Goal: Understand process/instructions: Learn how to perform a task or action

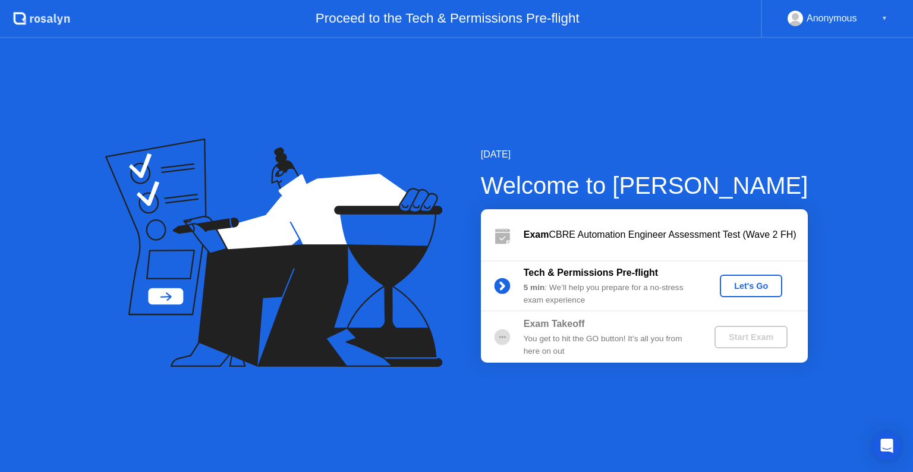
click at [751, 292] on button "Let's Go" at bounding box center [751, 286] width 62 height 23
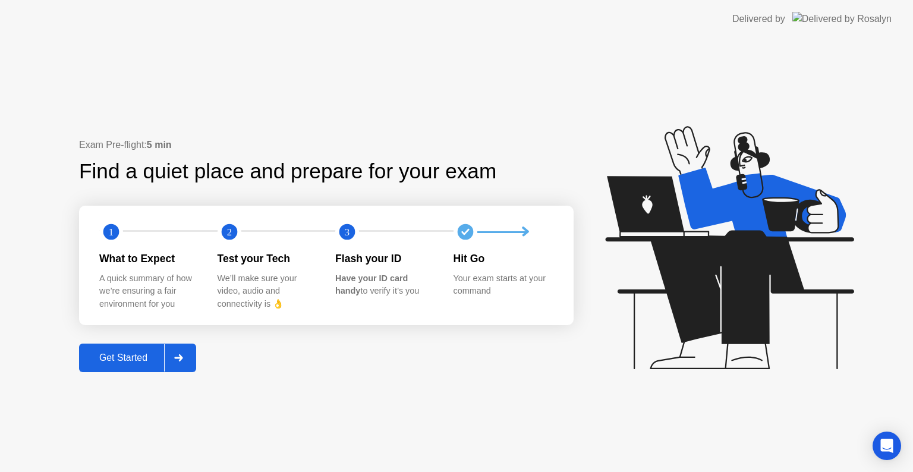
click at [133, 362] on div "Get Started" at bounding box center [123, 357] width 81 height 11
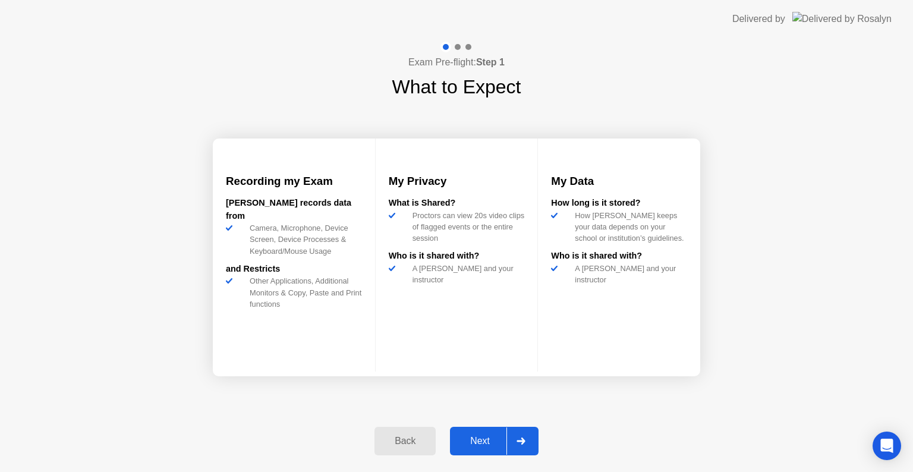
click at [525, 446] on div at bounding box center [520, 440] width 29 height 27
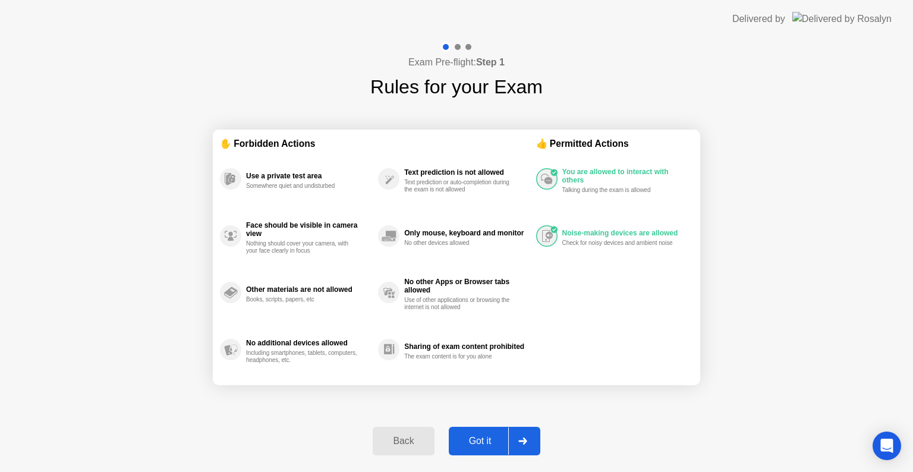
click at [525, 446] on div at bounding box center [522, 440] width 29 height 27
select select "**********"
select select "*******"
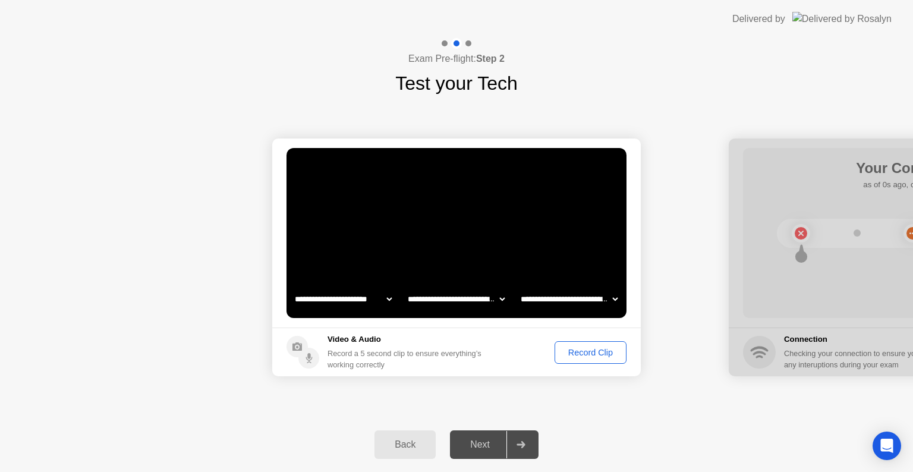
click at [589, 353] on div "Record Clip" at bounding box center [591, 353] width 64 height 10
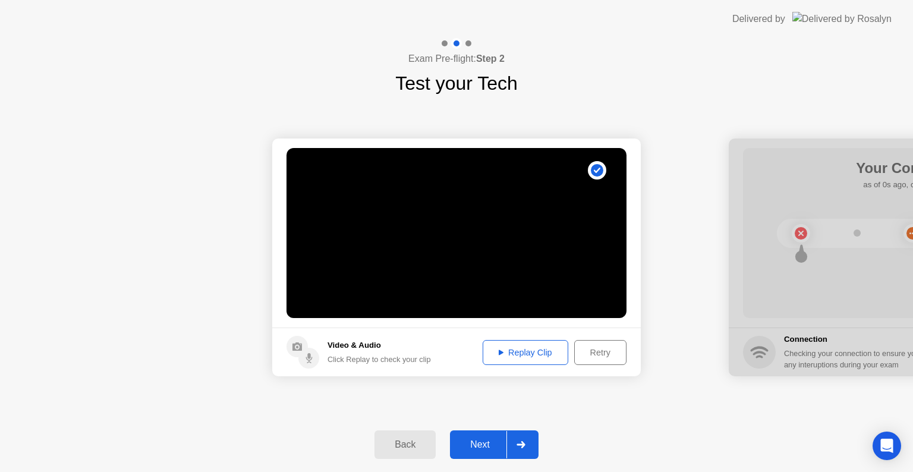
click at [523, 352] on div "Replay Clip" at bounding box center [525, 353] width 77 height 10
click at [521, 451] on div at bounding box center [520, 444] width 29 height 27
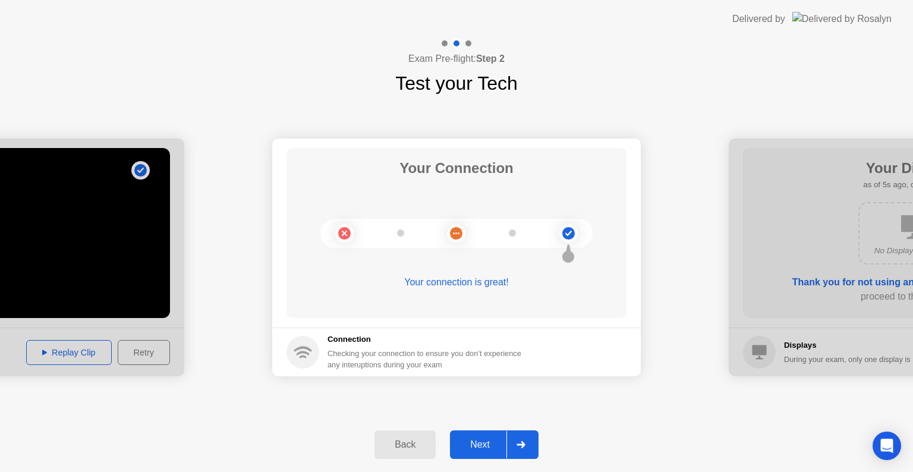
click at [525, 441] on icon at bounding box center [520, 444] width 9 height 7
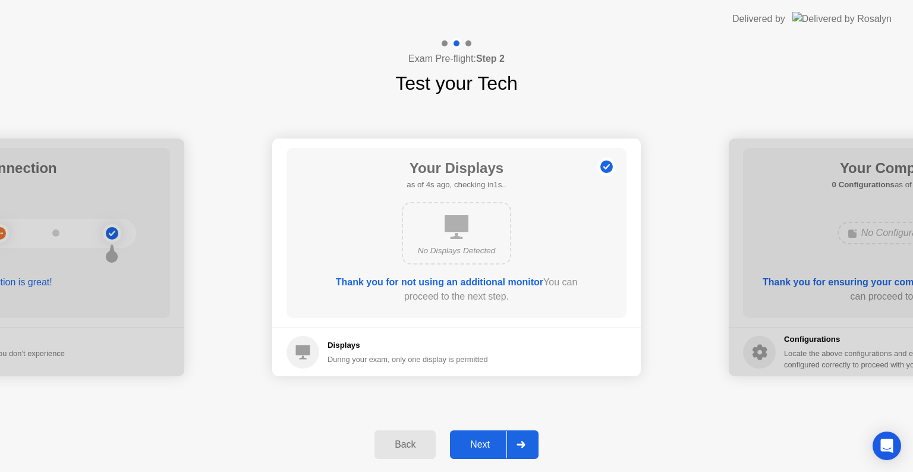
click at [525, 441] on icon at bounding box center [520, 444] width 9 height 7
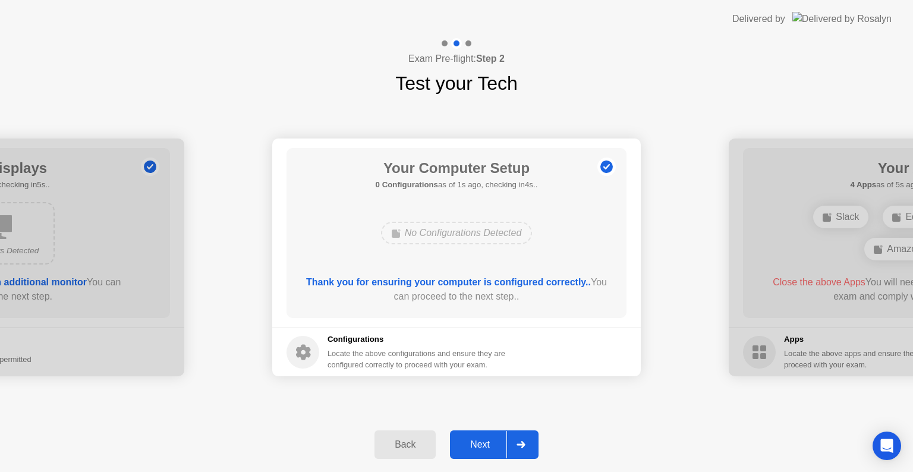
click at [525, 441] on icon at bounding box center [520, 444] width 9 height 7
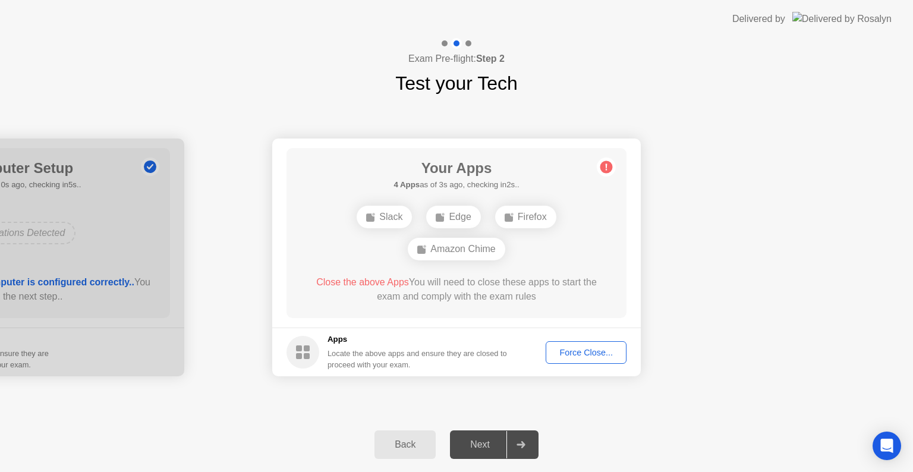
click at [578, 354] on div "Force Close..." at bounding box center [586, 353] width 72 height 10
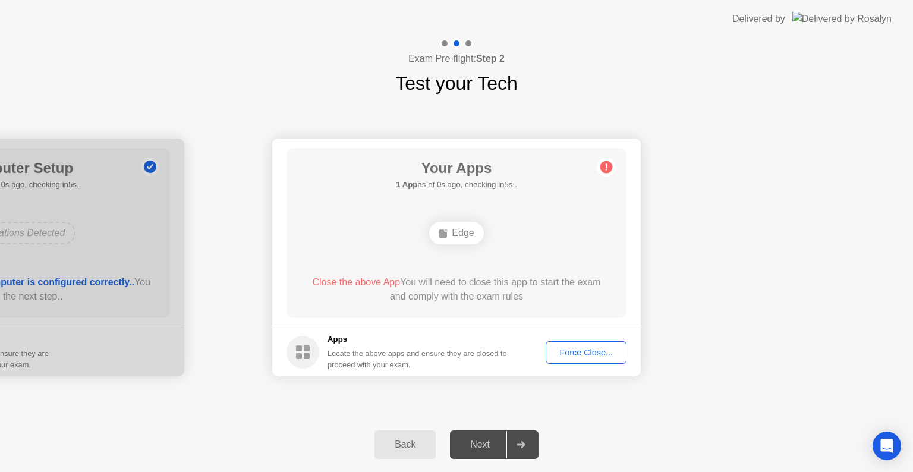
click at [582, 351] on div "Force Close..." at bounding box center [586, 353] width 72 height 10
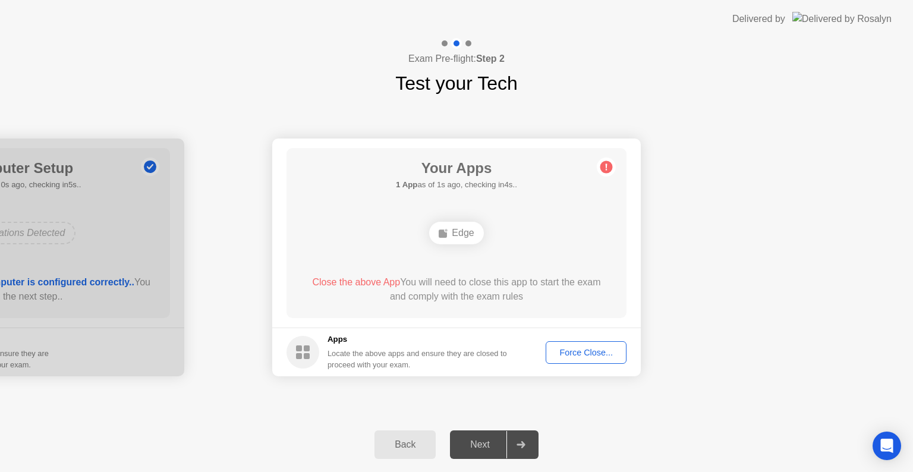
click at [550, 212] on div "Your Apps 1 App as of 1s ago, checking in4s.. Edge Close the above App You will…" at bounding box center [456, 233] width 340 height 170
click at [594, 355] on div "Force Close..." at bounding box center [586, 353] width 72 height 10
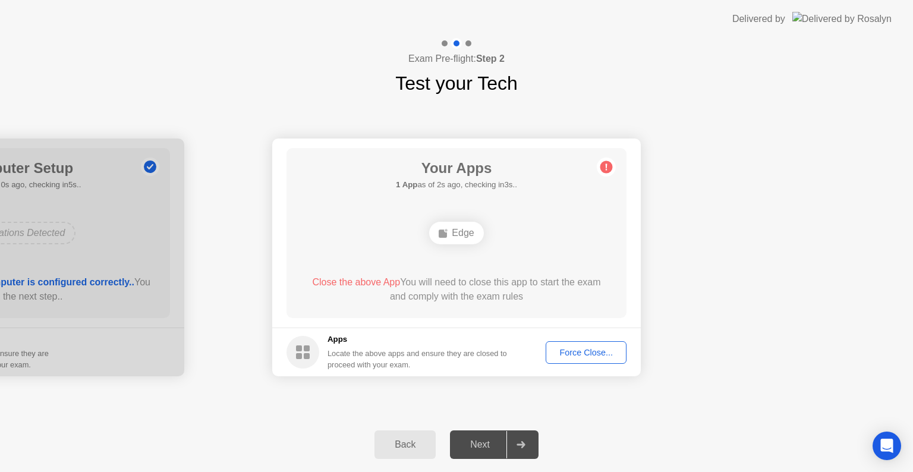
click at [462, 240] on div "Edge" at bounding box center [456, 233] width 54 height 23
click at [453, 235] on div "Edge" at bounding box center [456, 233] width 54 height 23
click at [604, 348] on div "Force Close..." at bounding box center [586, 353] width 72 height 10
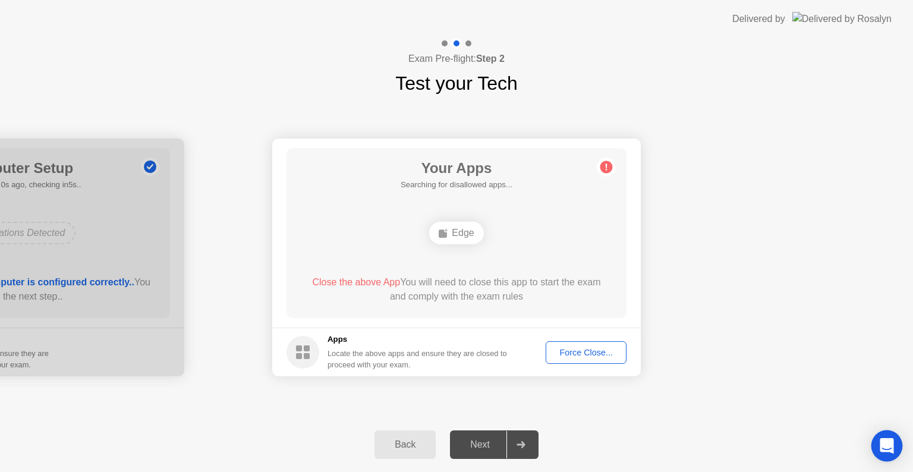
click at [893, 447] on div "Open Intercom Messenger" at bounding box center [886, 445] width 31 height 31
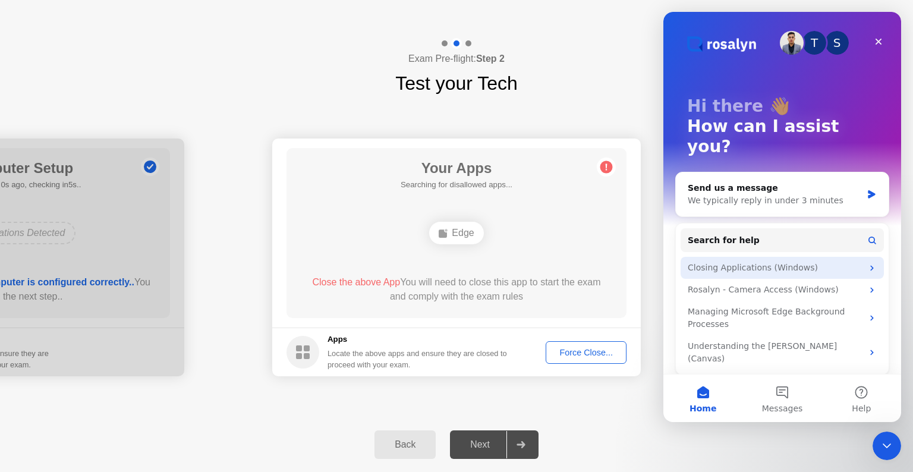
click at [775, 261] on div "Closing Applications (Windows)" at bounding box center [775, 267] width 175 height 12
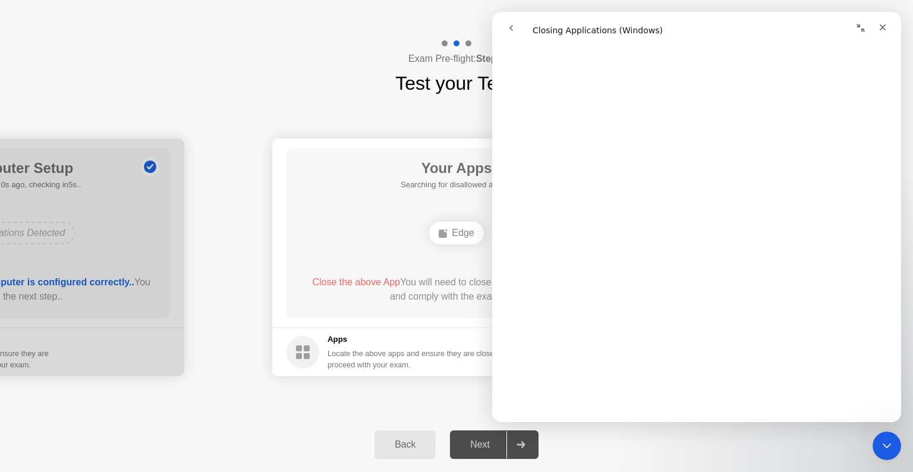
scroll to position [1340, 0]
click at [642, 447] on div "Back Next" at bounding box center [456, 444] width 913 height 55
click at [415, 340] on h5 "Apps" at bounding box center [417, 339] width 180 height 12
click at [442, 118] on div "**********" at bounding box center [456, 257] width 913 height 320
click at [879, 35] on div "Close" at bounding box center [882, 27] width 21 height 21
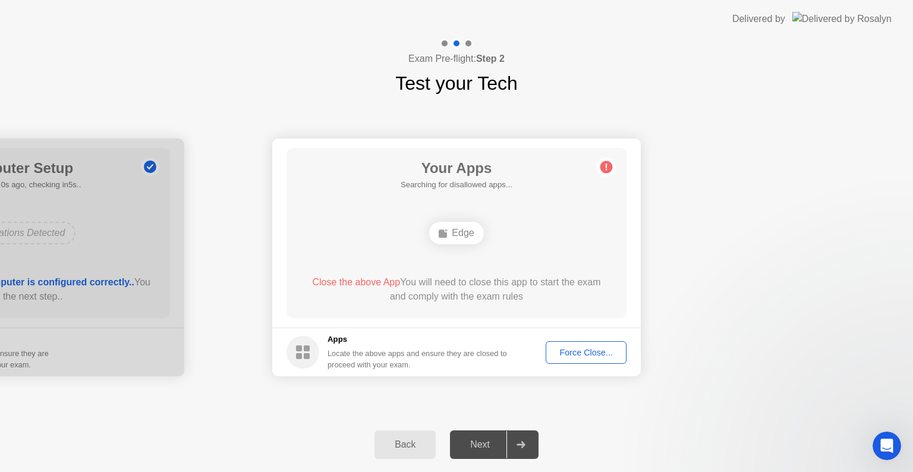
scroll to position [0, 0]
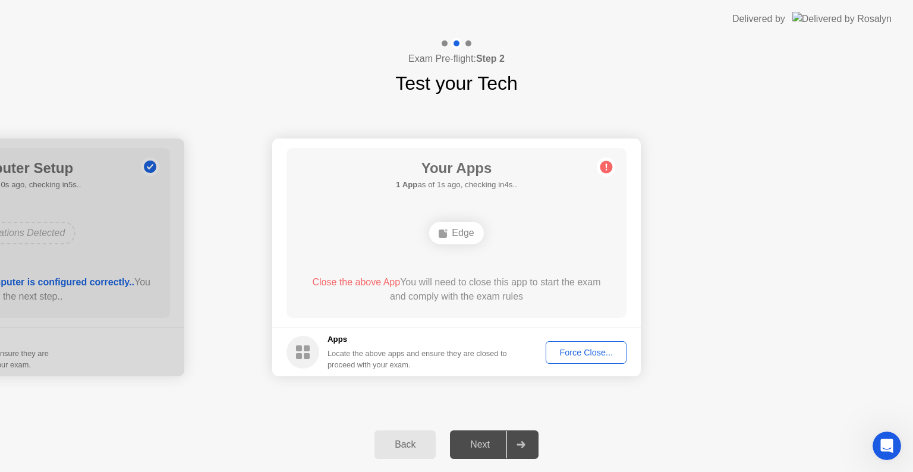
click at [157, 251] on div at bounding box center [0, 257] width 368 height 238
click at [405, 450] on div "Back" at bounding box center [405, 444] width 54 height 11
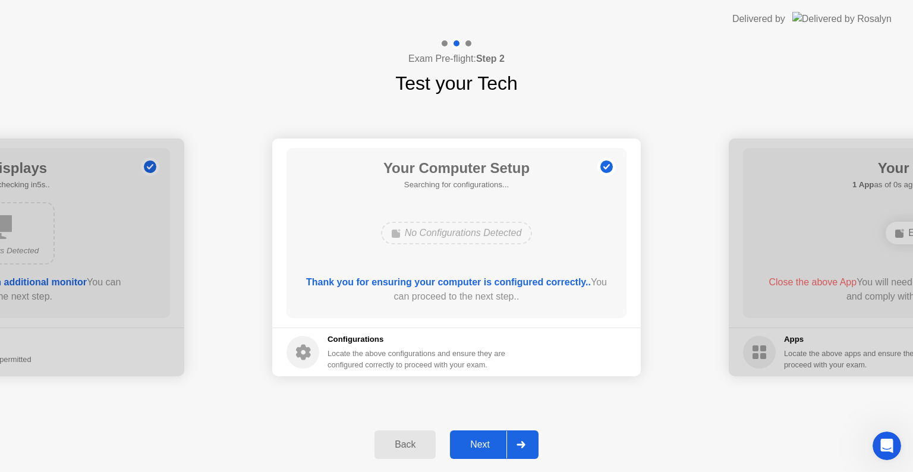
click at [520, 445] on icon at bounding box center [520, 444] width 9 height 7
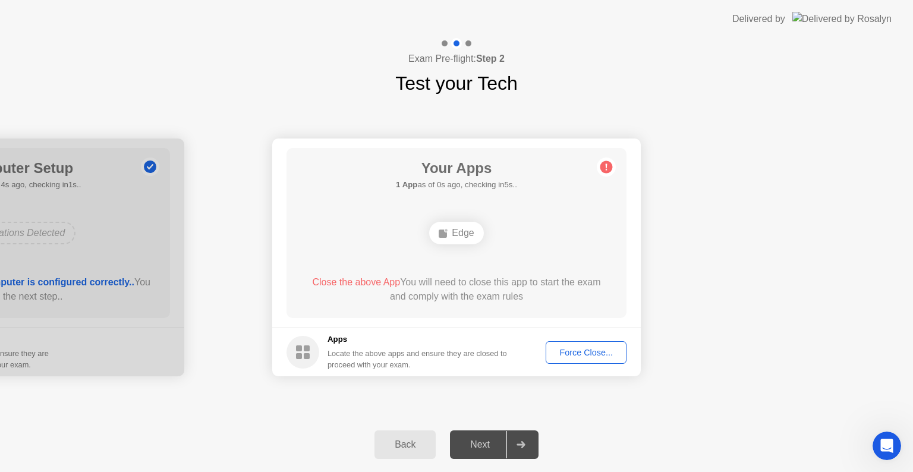
click at [517, 442] on icon at bounding box center [520, 444] width 9 height 7
click at [610, 165] on circle at bounding box center [606, 167] width 12 height 12
